Goal: Transaction & Acquisition: Book appointment/travel/reservation

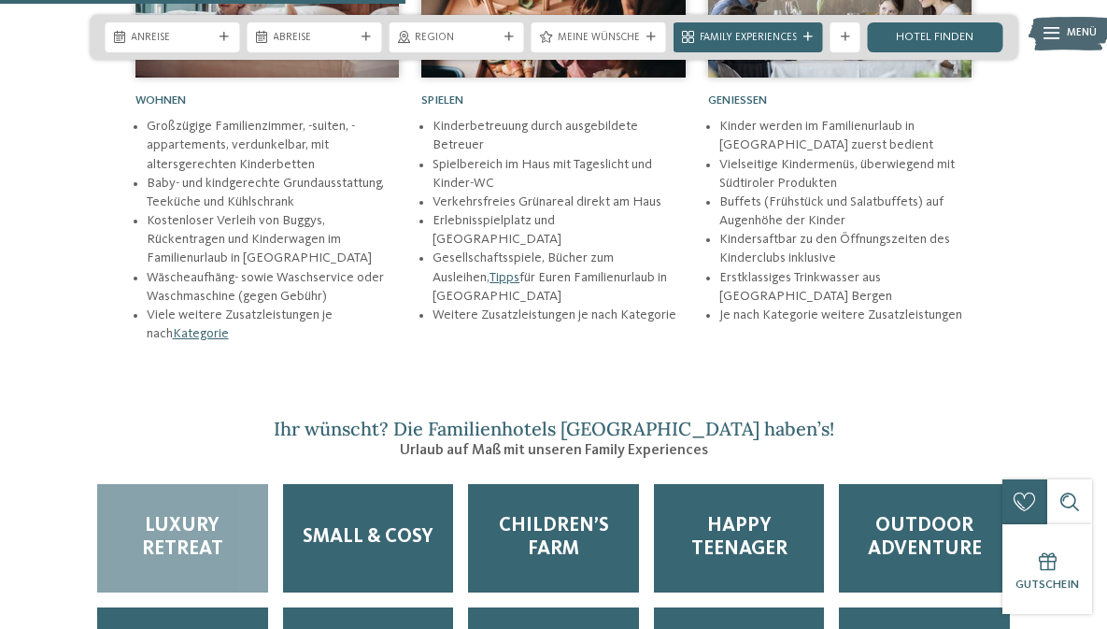
scroll to position [2470, 0]
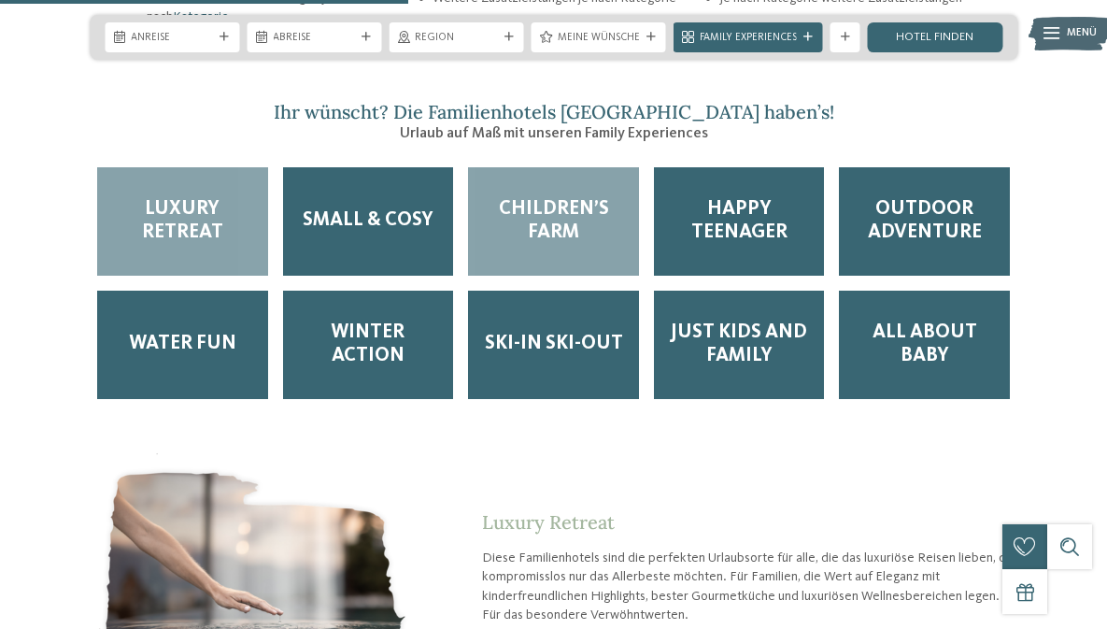
click at [575, 196] on div "Children’s Farm" at bounding box center [553, 221] width 171 height 108
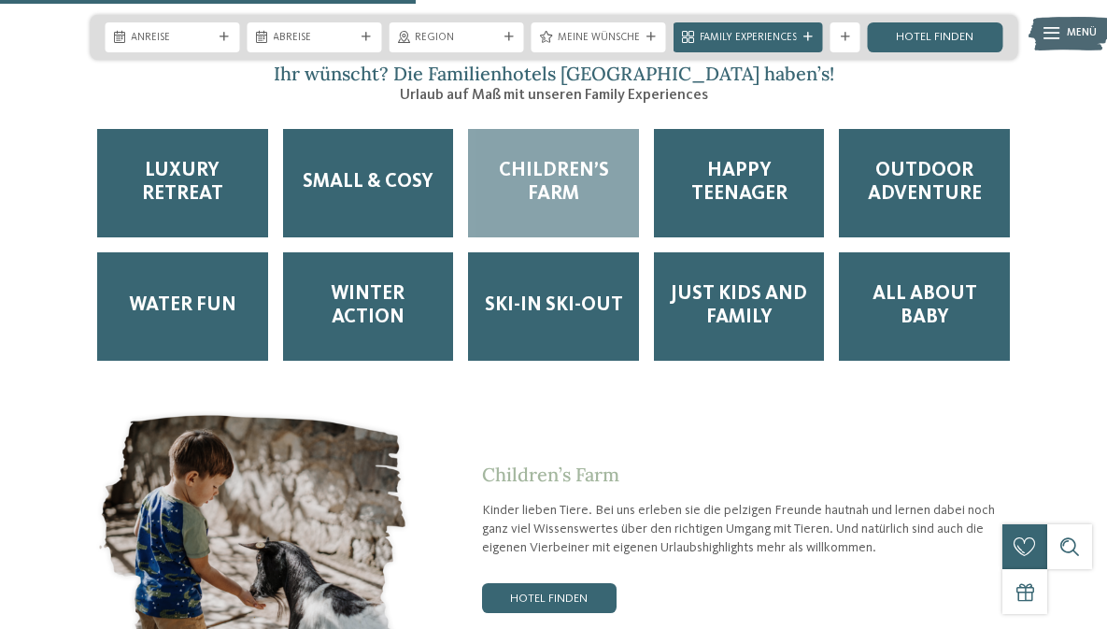
scroll to position [2542, 0]
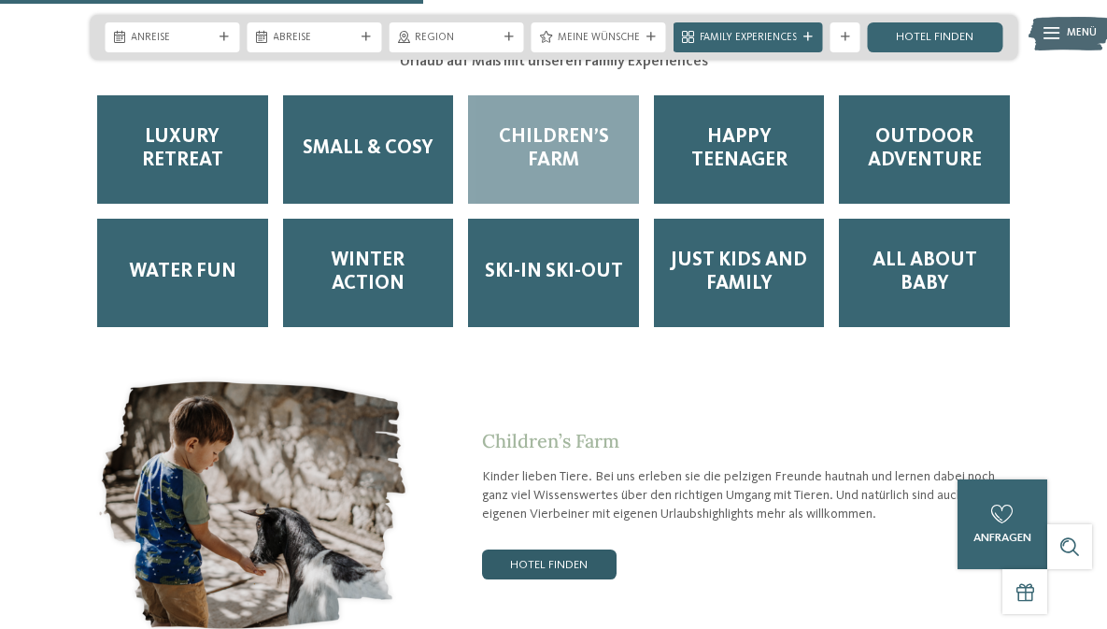
click at [561, 549] on link "Hotel finden" at bounding box center [549, 564] width 135 height 30
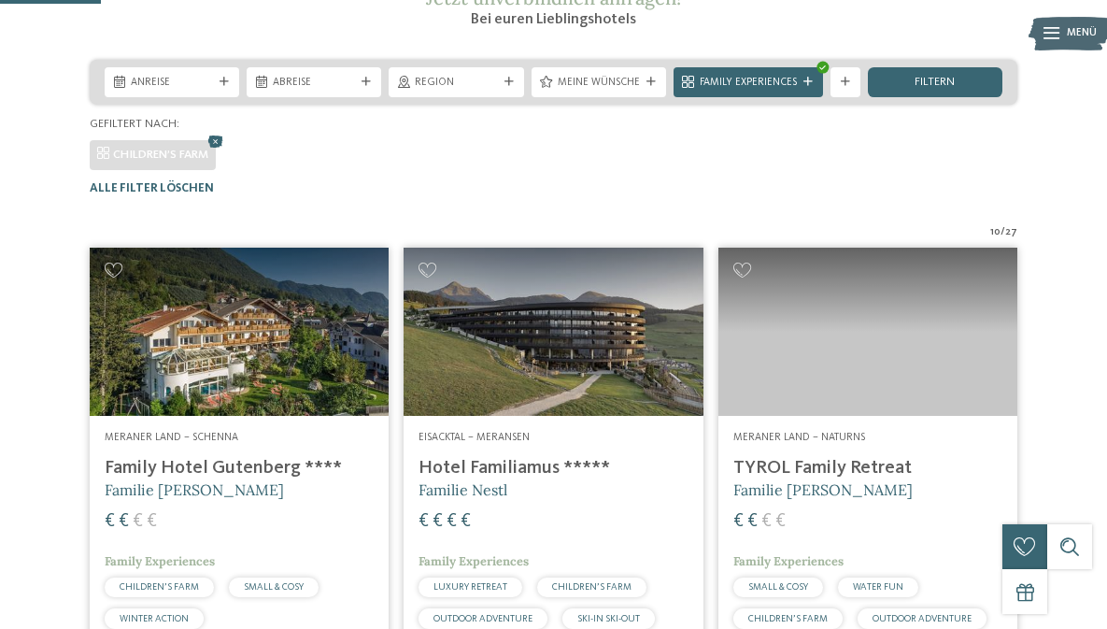
scroll to position [239, 0]
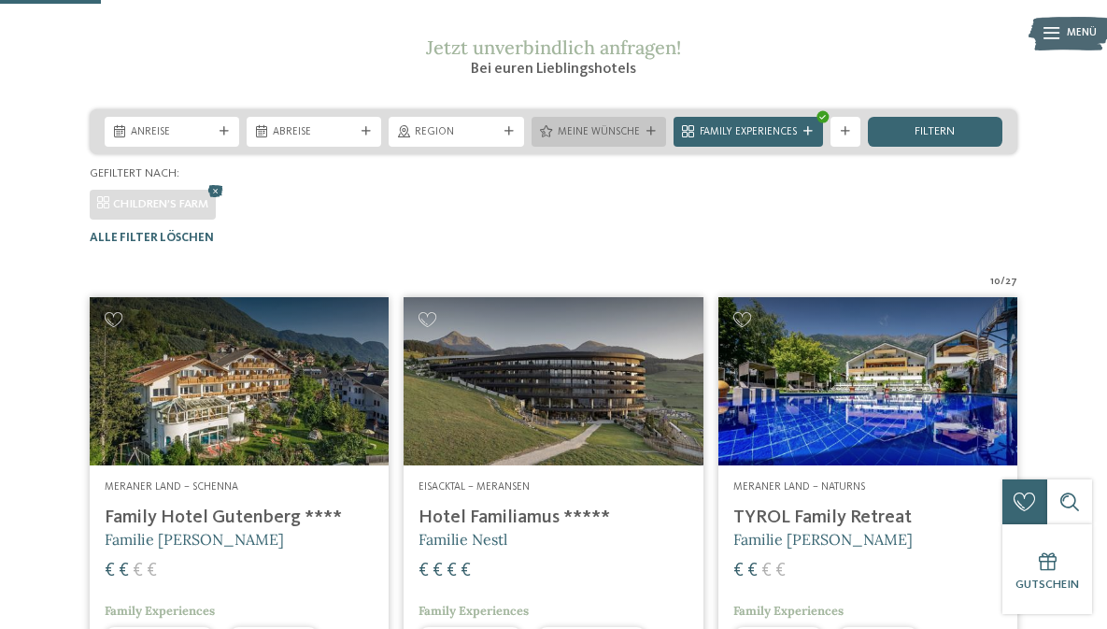
click at [625, 140] on span "Meine Wünsche" at bounding box center [599, 132] width 82 height 15
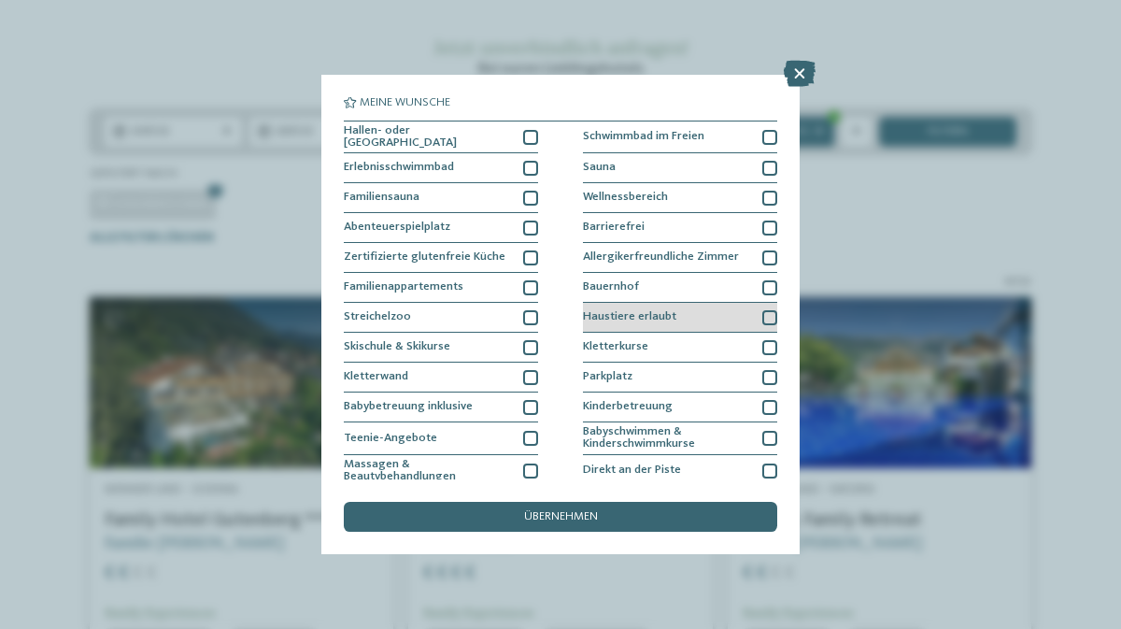
click at [647, 316] on span "Haustiere erlaubt" at bounding box center [629, 317] width 93 height 12
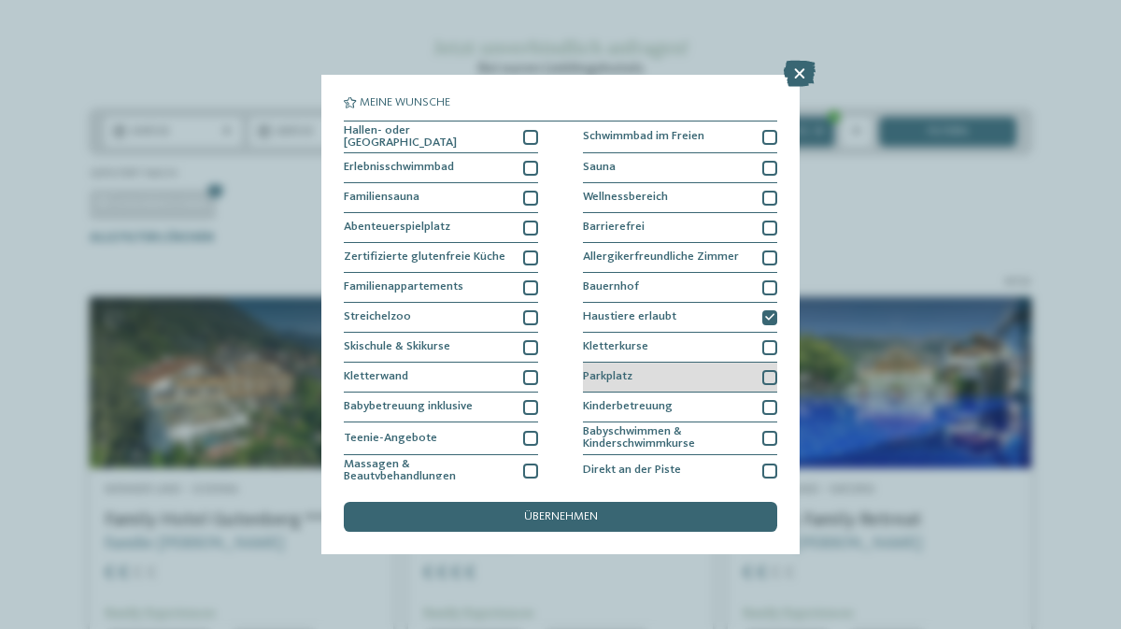
click at [637, 375] on div "Parkplatz" at bounding box center [680, 377] width 194 height 30
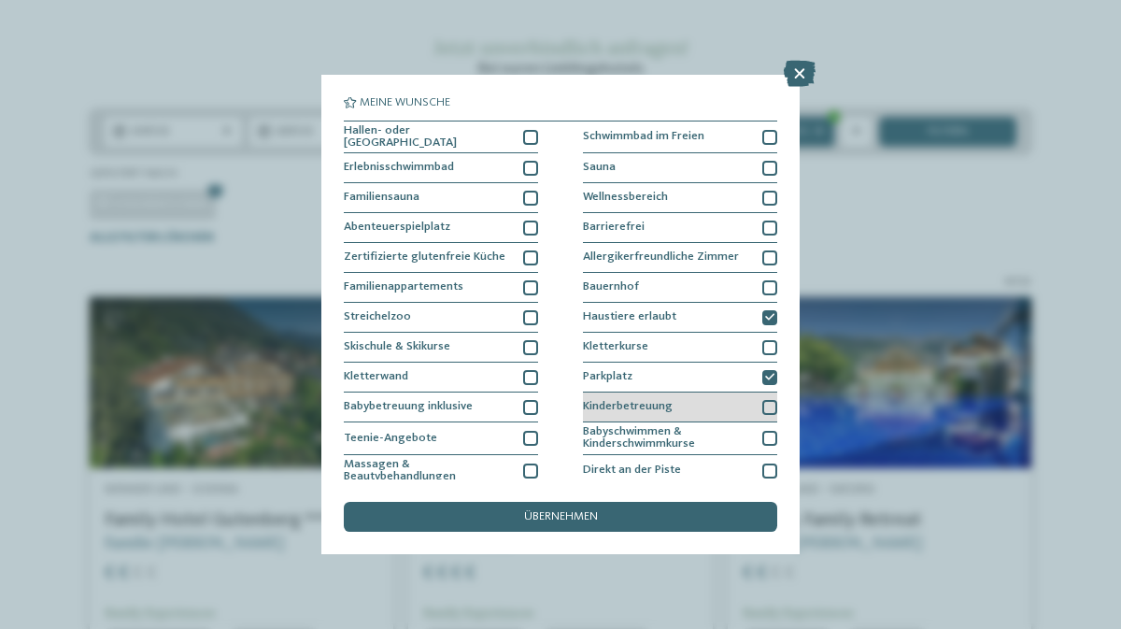
click at [644, 410] on span "Kinderbetreuung" at bounding box center [628, 407] width 90 height 12
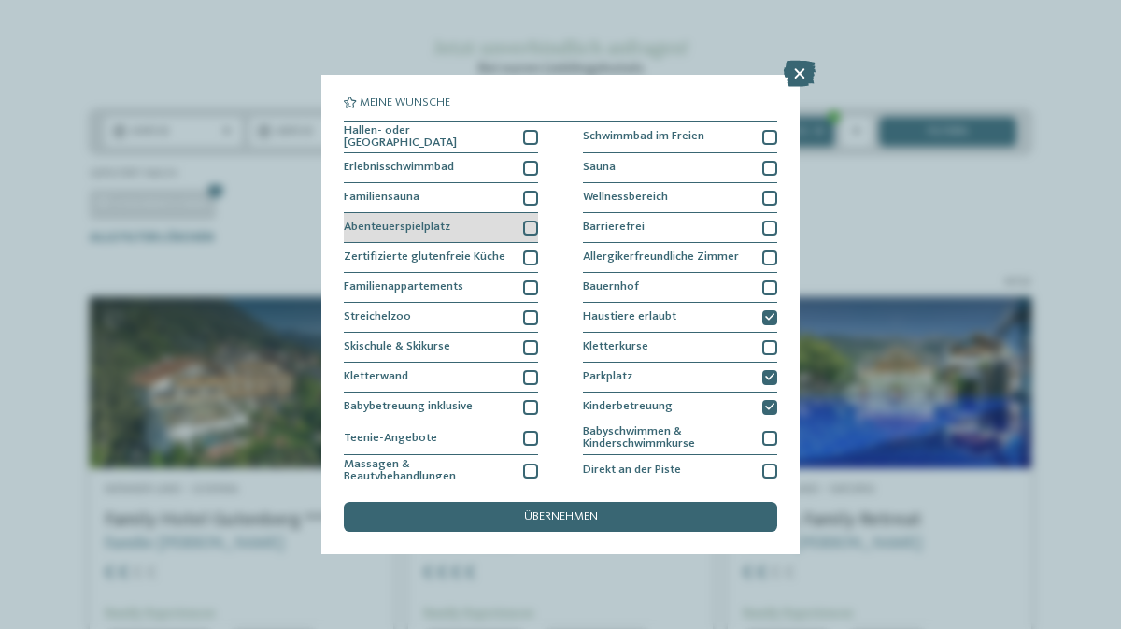
click at [426, 232] on div "Abenteuerspielplatz" at bounding box center [441, 228] width 194 height 30
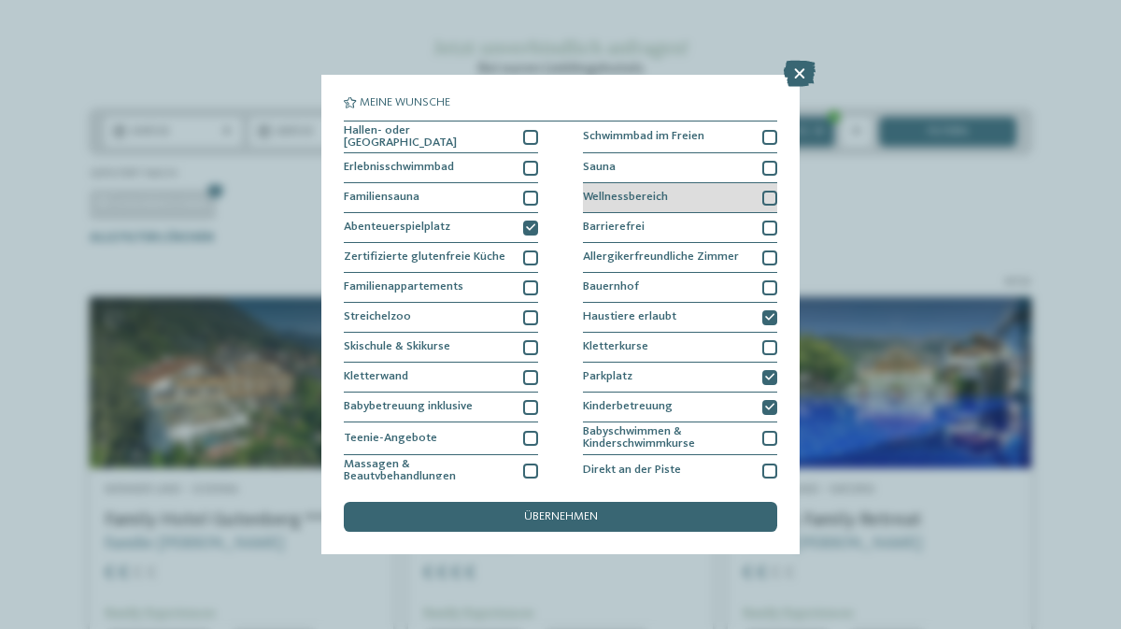
click at [623, 199] on span "Wellnessbereich" at bounding box center [625, 198] width 85 height 12
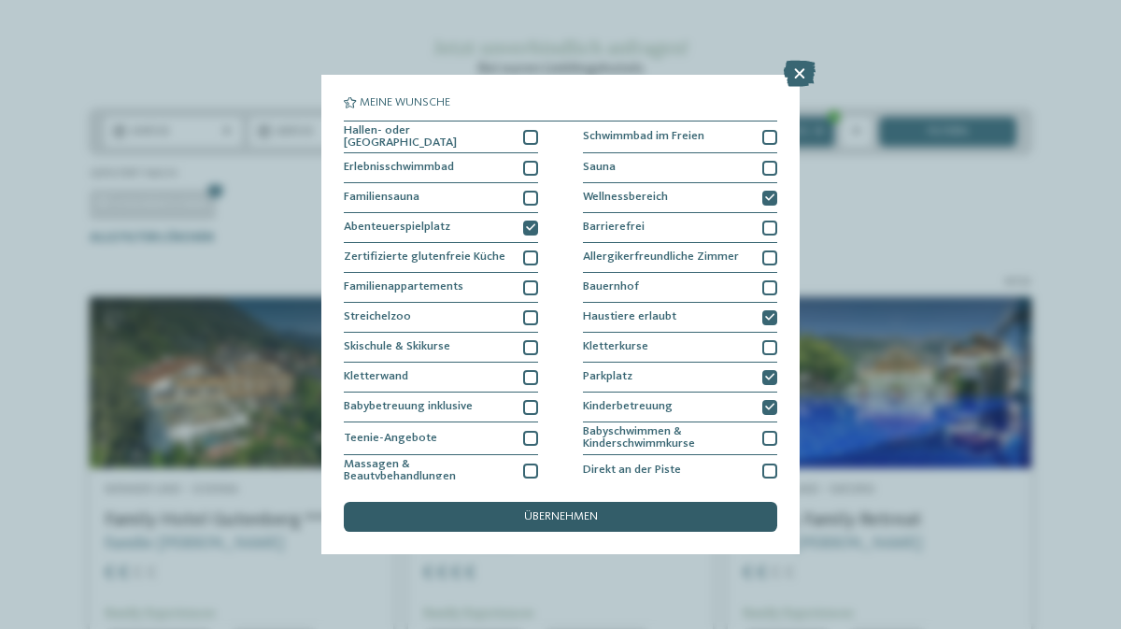
click at [529, 515] on span "übernehmen" at bounding box center [561, 517] width 74 height 12
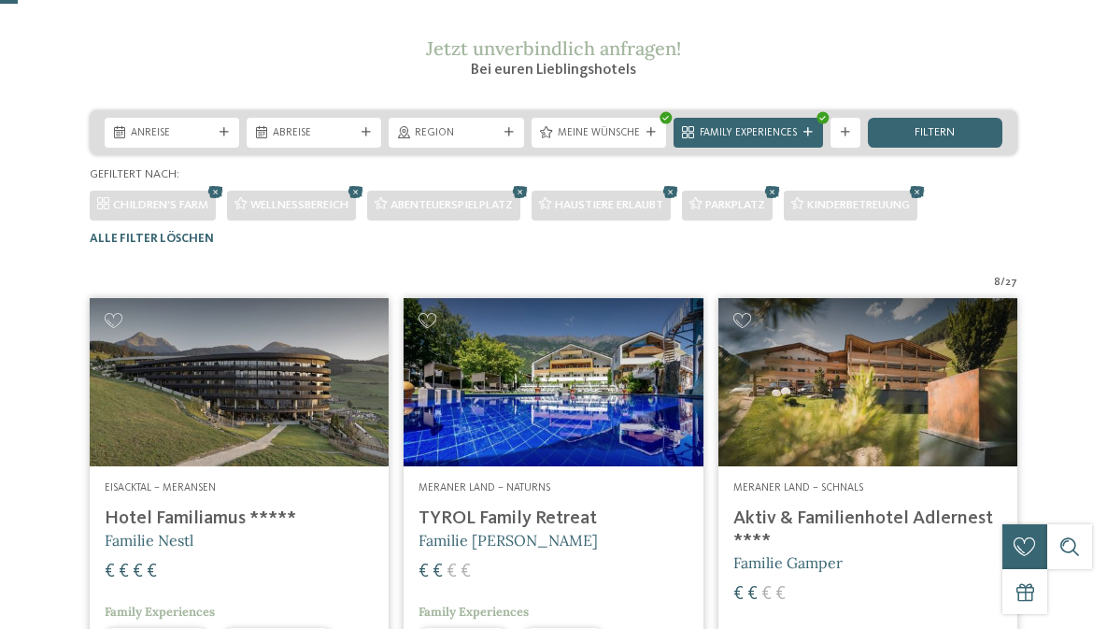
scroll to position [0, 0]
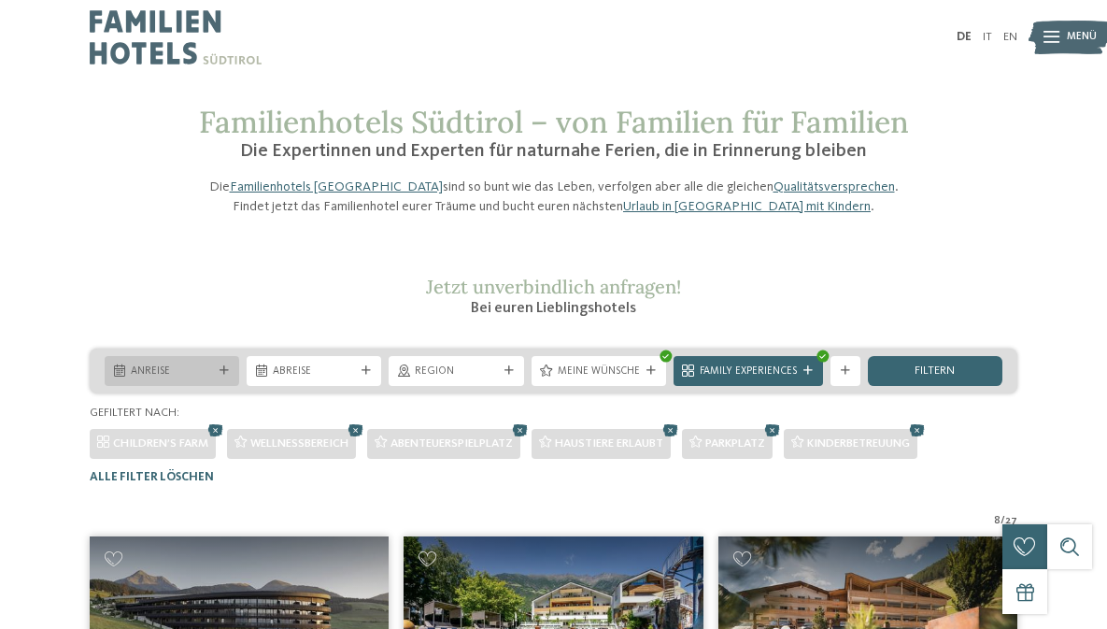
click at [222, 376] on icon at bounding box center [224, 370] width 9 height 9
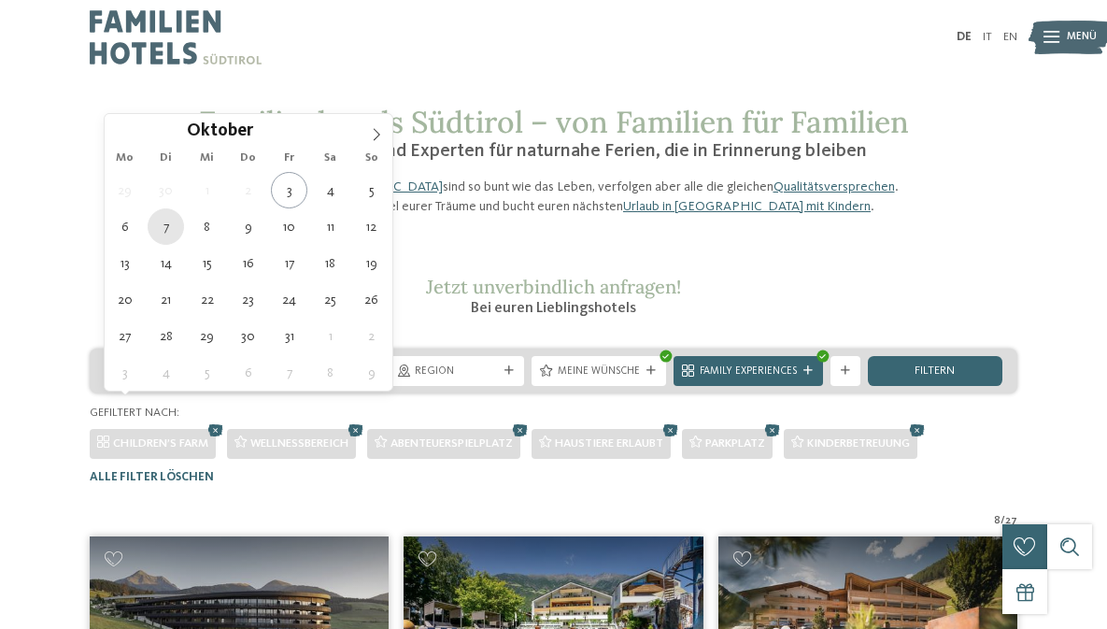
type div "07.10.2025"
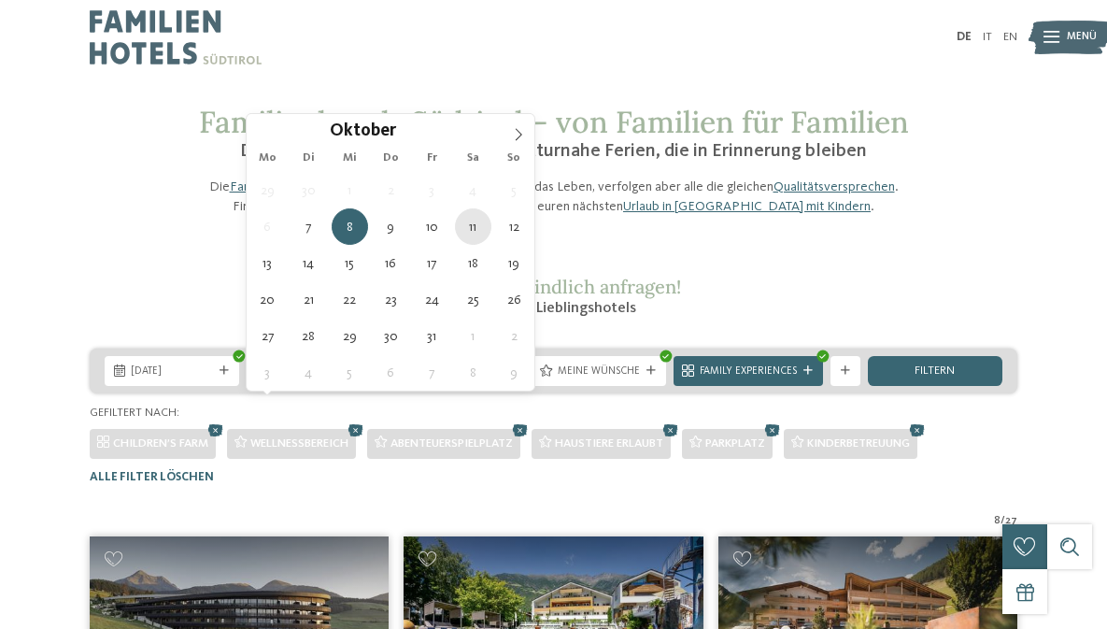
type div "11.10.2025"
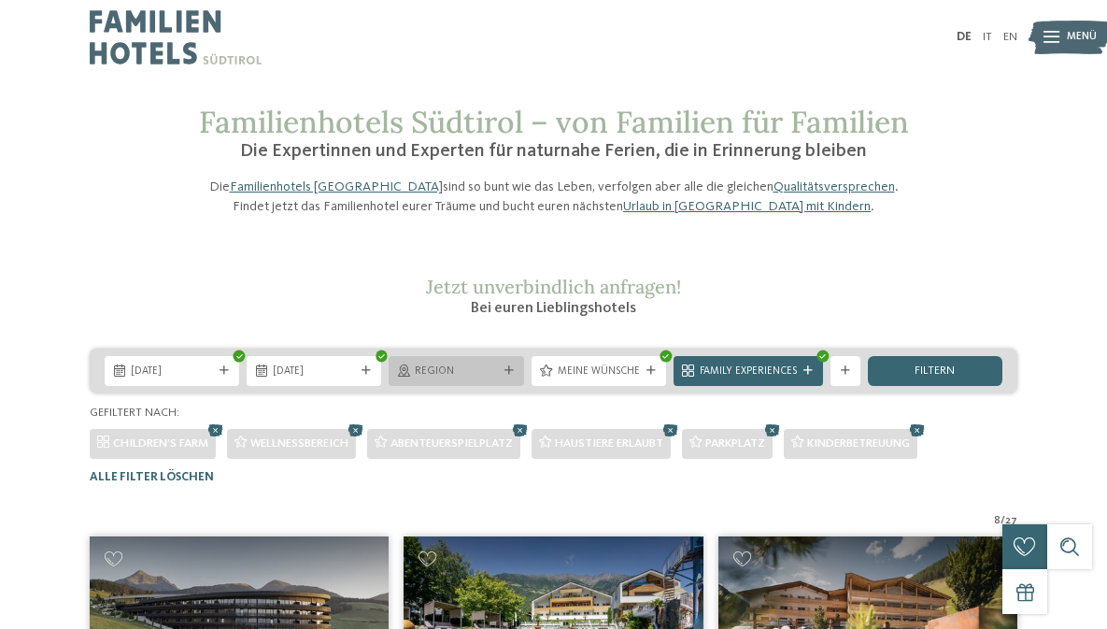
click at [511, 386] on div "Region" at bounding box center [456, 371] width 135 height 30
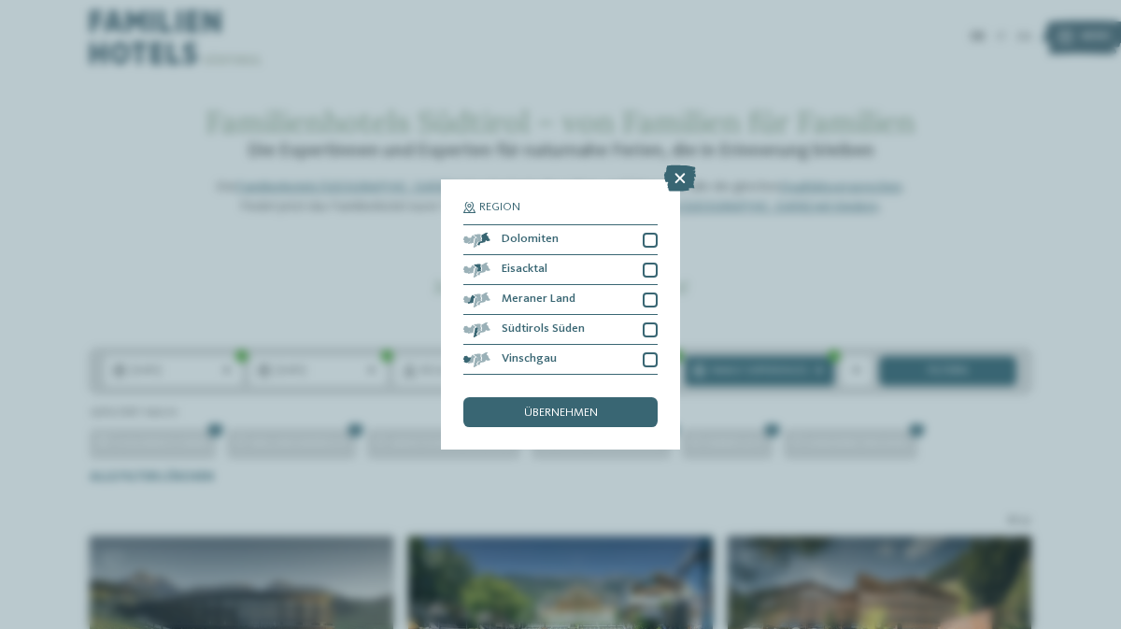
click at [332, 408] on div "Region Dolomiten" at bounding box center [560, 314] width 1121 height 629
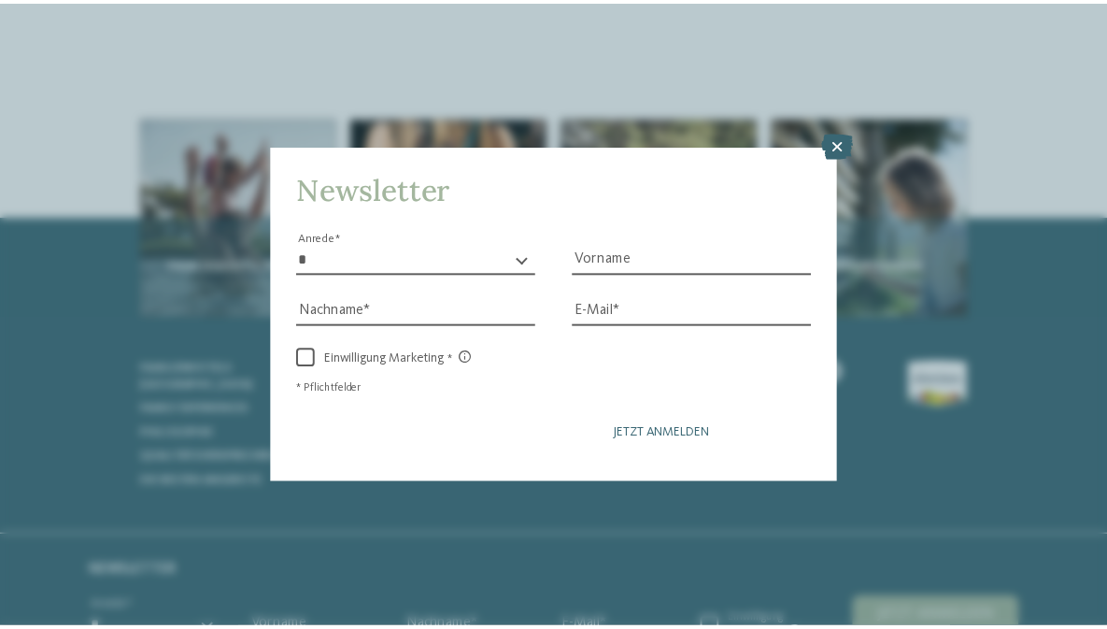
scroll to position [1964, 0]
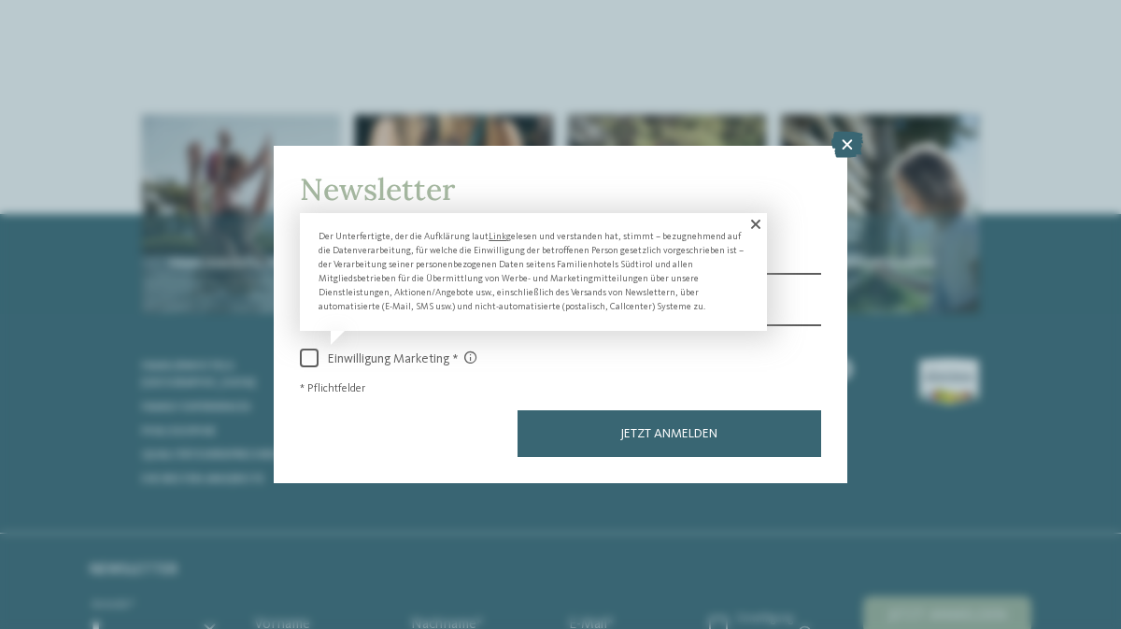
click at [759, 228] on span at bounding box center [754, 224] width 25 height 22
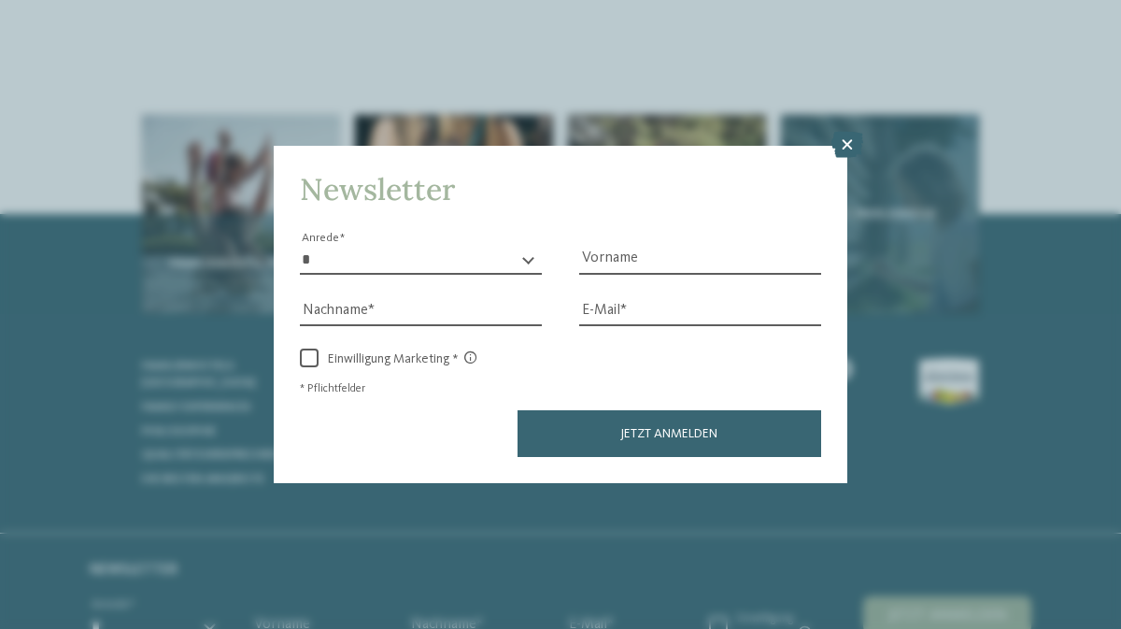
click at [849, 145] on icon at bounding box center [847, 145] width 32 height 26
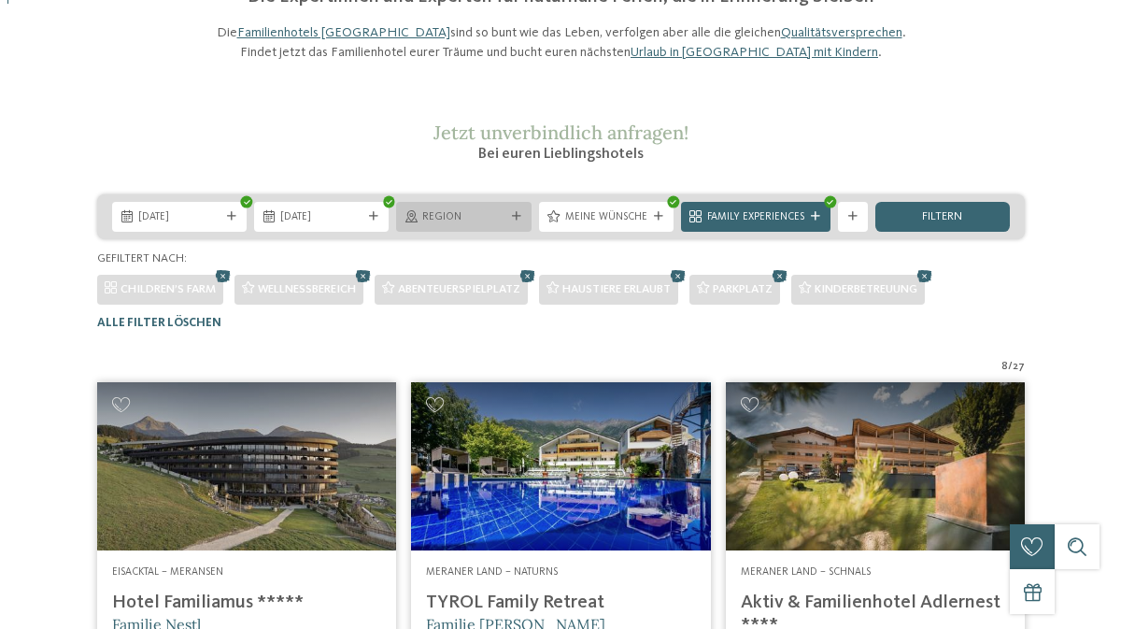
scroll to position [0, 0]
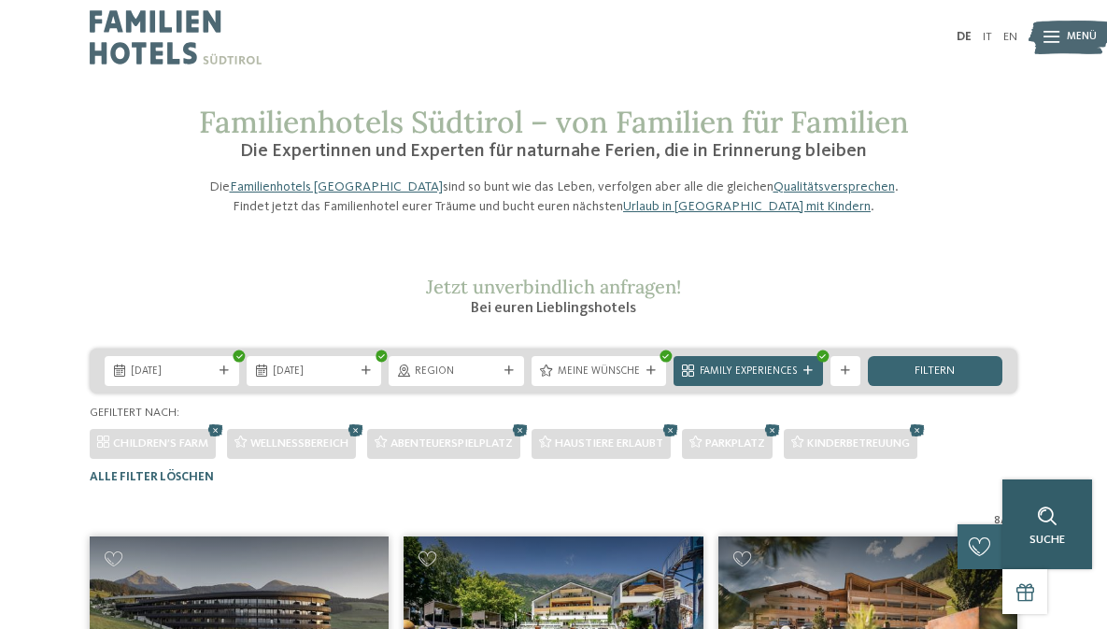
click at [1056, 531] on div "Suche" at bounding box center [1047, 524] width 90 height 90
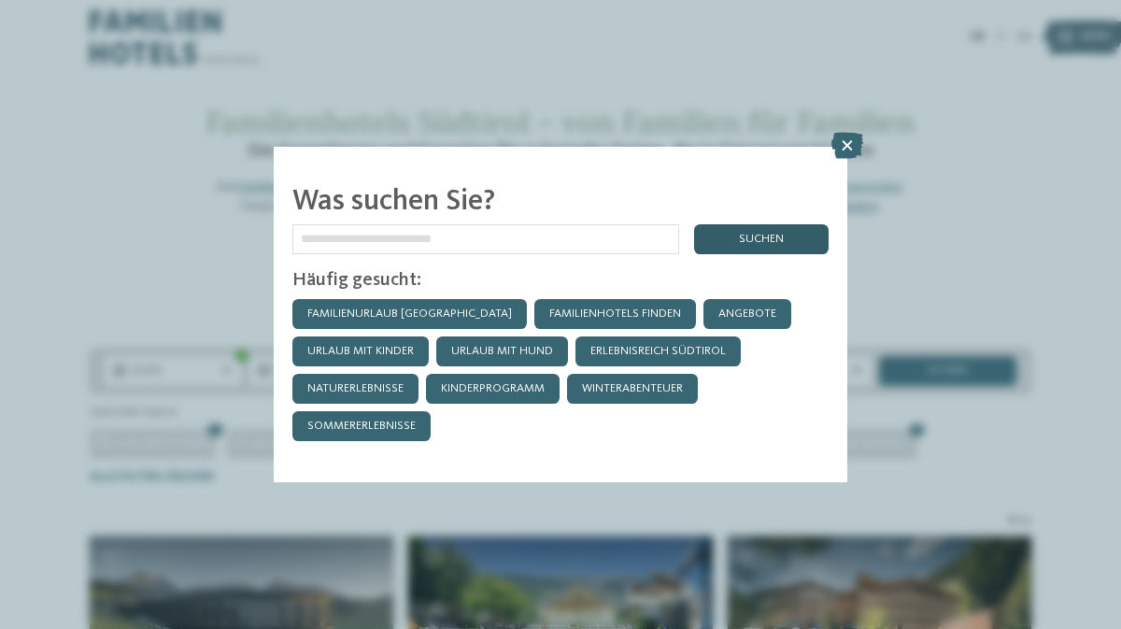
click at [756, 243] on div "suchen" at bounding box center [761, 239] width 135 height 30
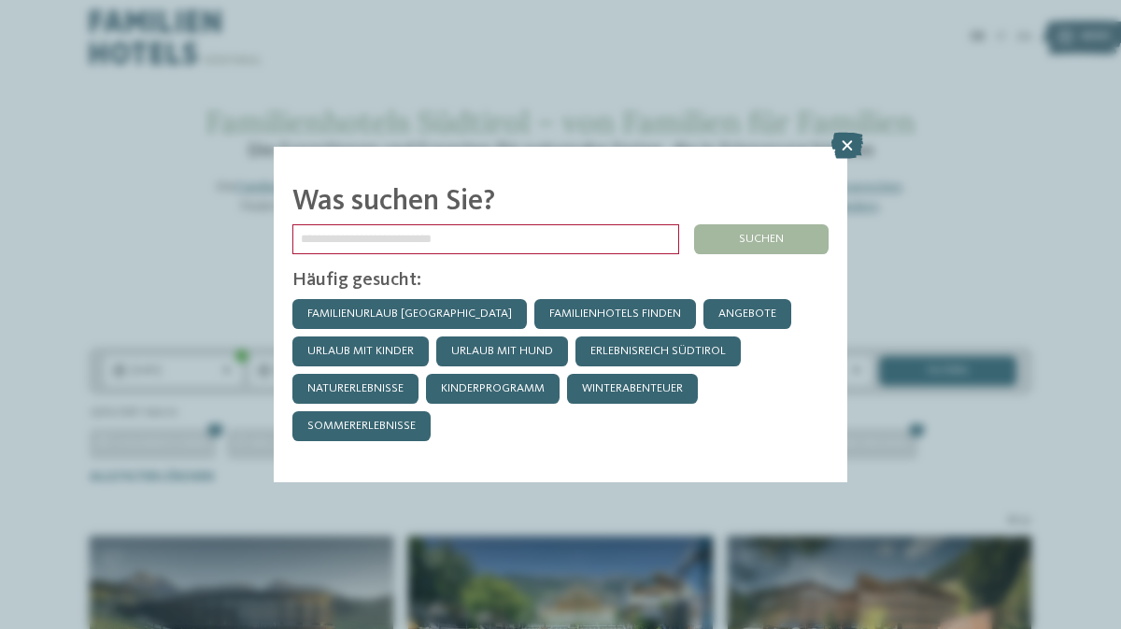
click at [518, 241] on input "text" at bounding box center [485, 239] width 387 height 30
type input "******"
click input "******" at bounding box center [0, 0] width 0 height 0
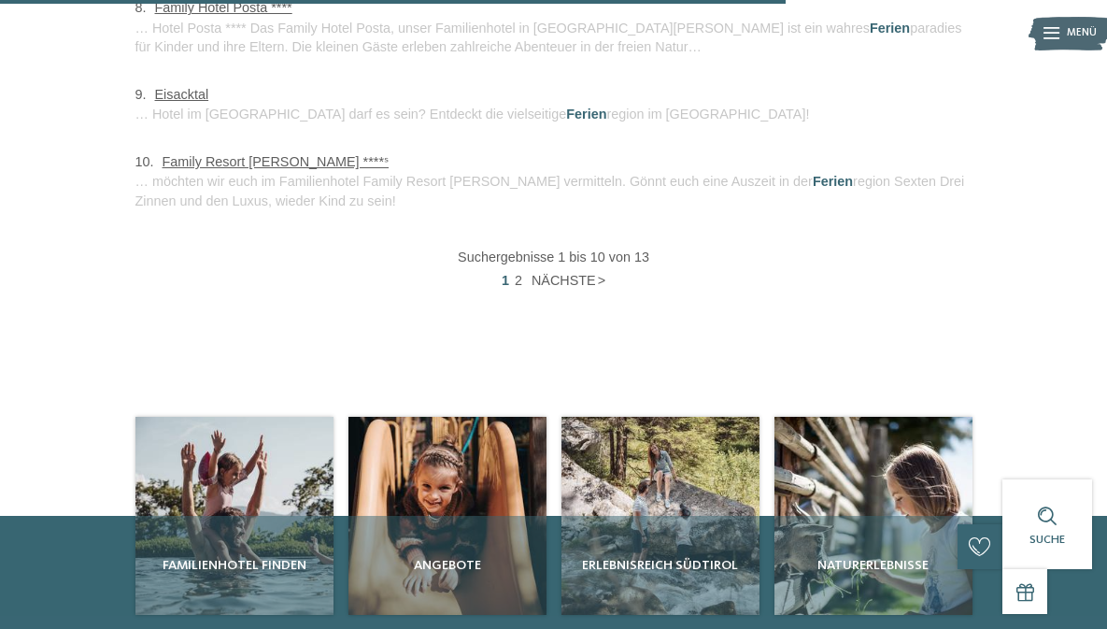
scroll to position [1379, 0]
